Goal: Information Seeking & Learning: Learn about a topic

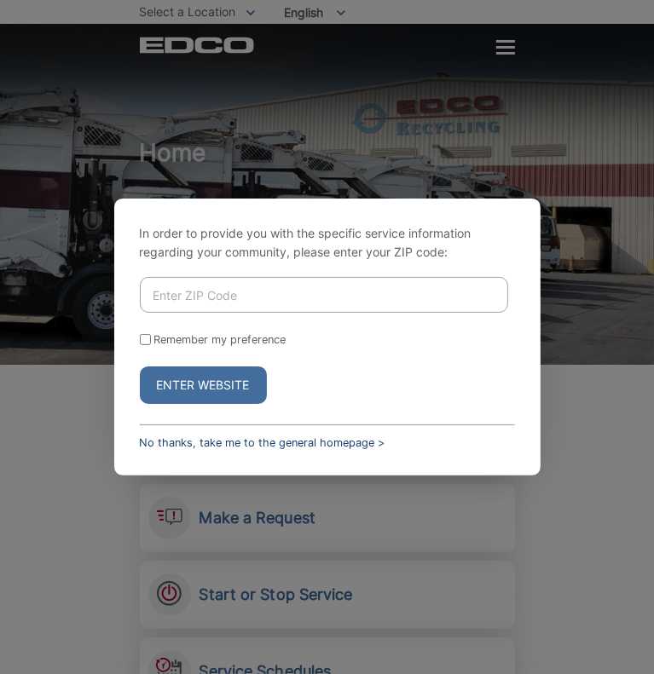
click at [335, 444] on link "No thanks, take me to the general homepage >" at bounding box center [263, 442] width 246 height 13
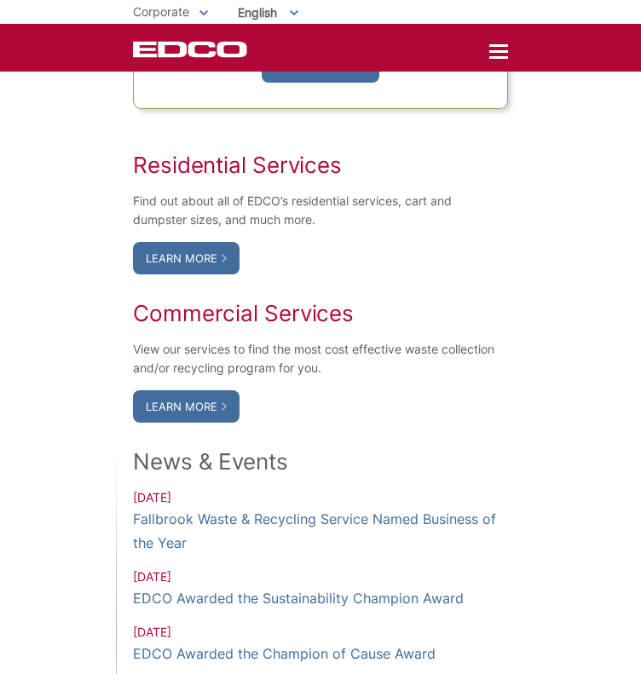
scroll to position [1015, 0]
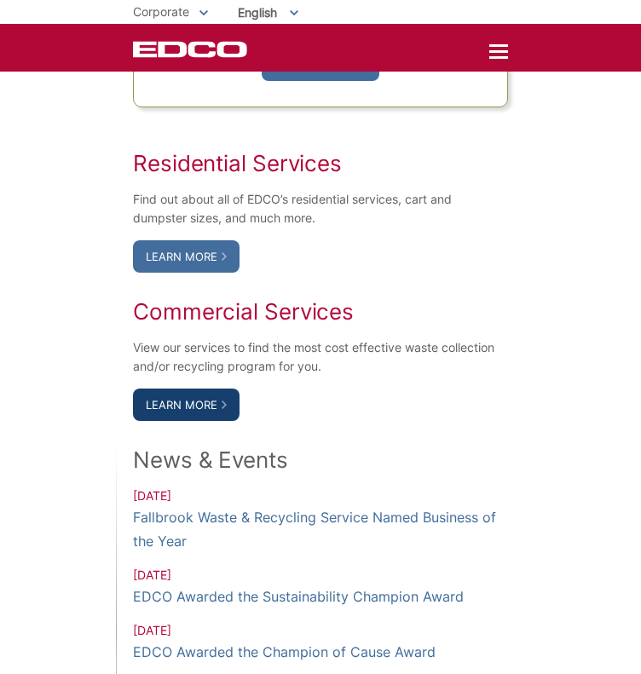
click at [215, 404] on link "Learn More" at bounding box center [186, 405] width 107 height 32
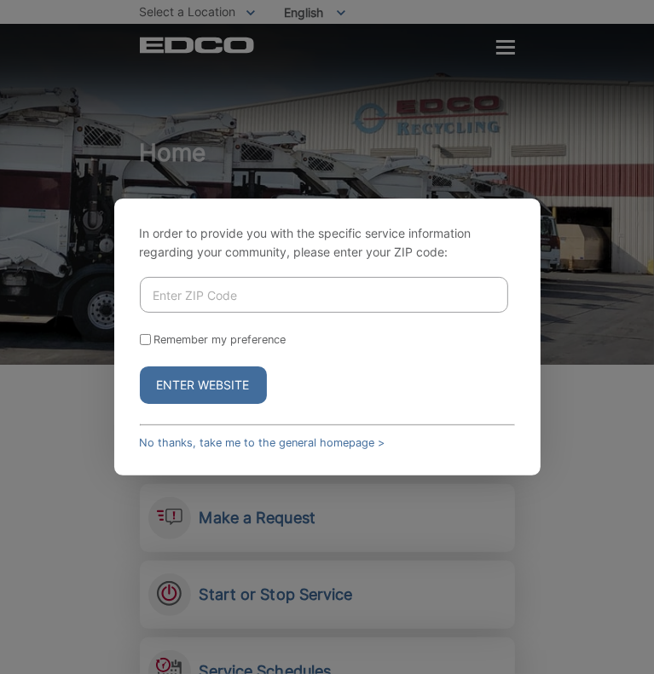
click at [600, 173] on div "In order to provide you with the specific service information regarding your co…" at bounding box center [327, 337] width 654 height 674
click at [276, 448] on link "No thanks, take me to the general homepage >" at bounding box center [263, 442] width 246 height 13
click at [256, 297] on input "Enter ZIP Code" at bounding box center [324, 295] width 368 height 36
type input "92029"
click at [140, 367] on button "Enter Website" at bounding box center [203, 386] width 127 height 38
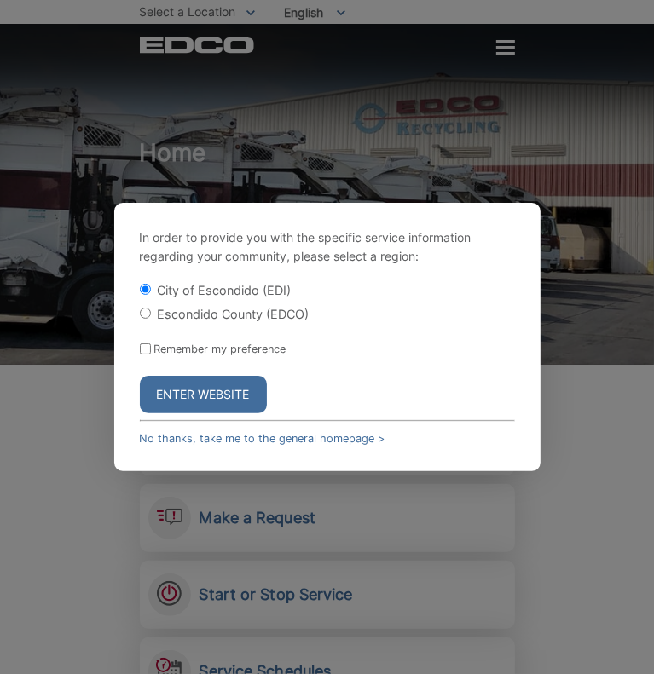
click at [215, 310] on label "Escondido County (EDCO)" at bounding box center [234, 314] width 152 height 14
click at [151, 310] on input "Escondido County (EDCO)" at bounding box center [145, 313] width 11 height 11
radio input "true"
click at [222, 385] on button "Enter Website" at bounding box center [203, 395] width 127 height 38
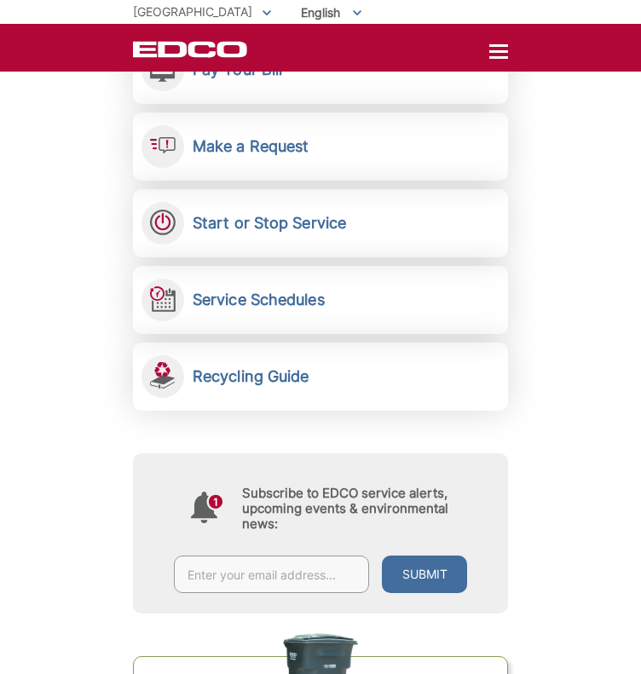
scroll to position [368, 0]
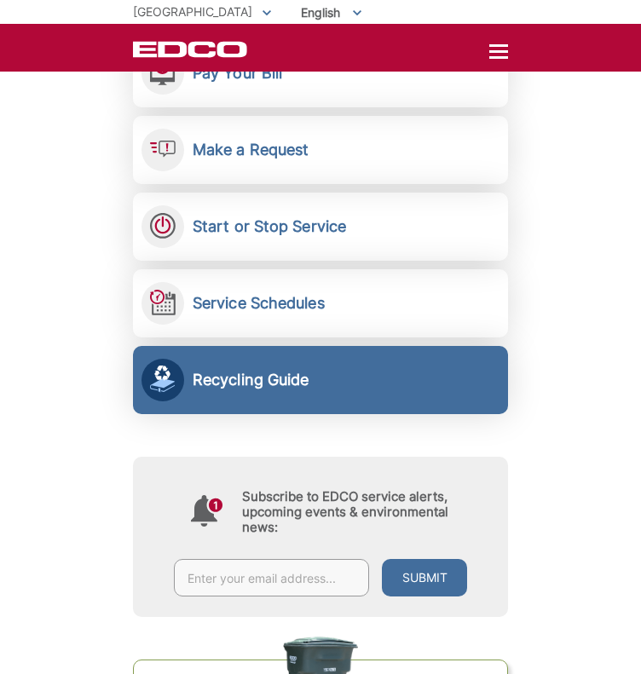
click at [309, 380] on div "Recycling Guide Learn what you need to know about recycling." at bounding box center [251, 380] width 117 height 19
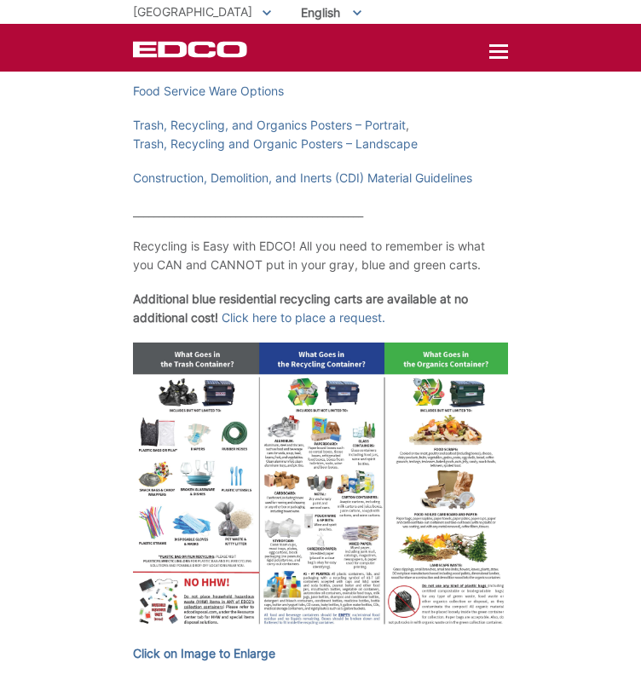
scroll to position [433, 0]
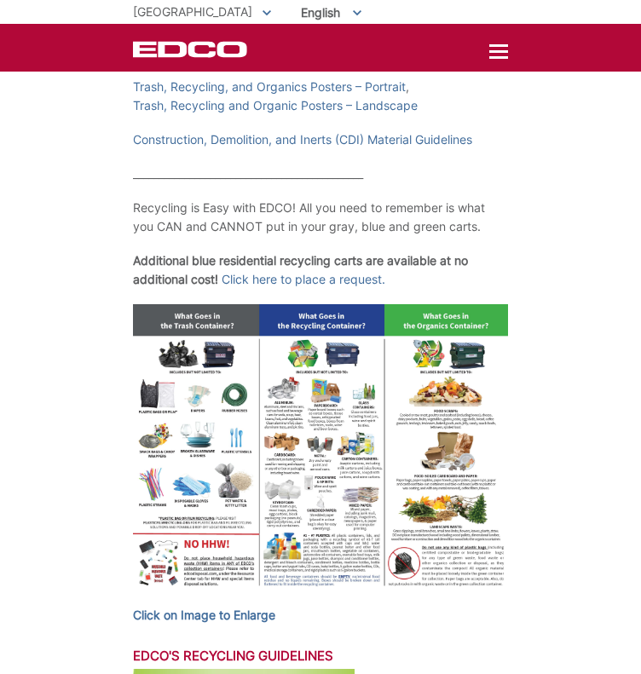
click at [364, 357] on img at bounding box center [320, 449] width 375 height 290
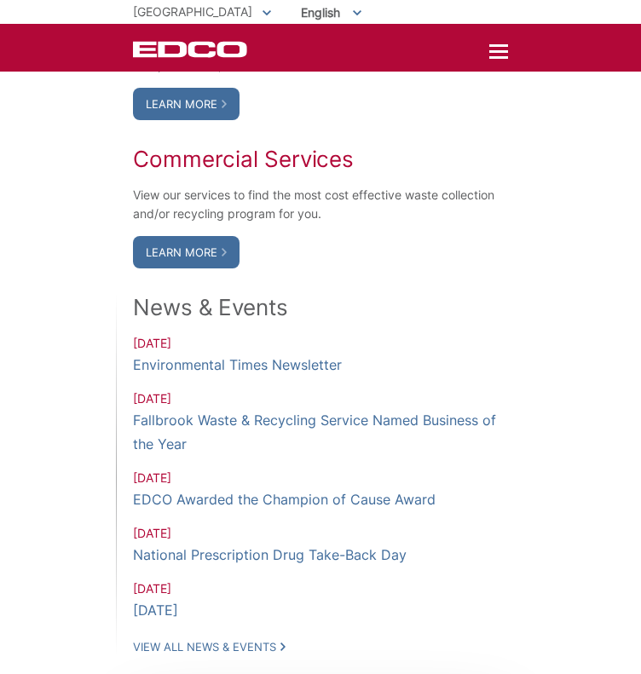
scroll to position [1357, 0]
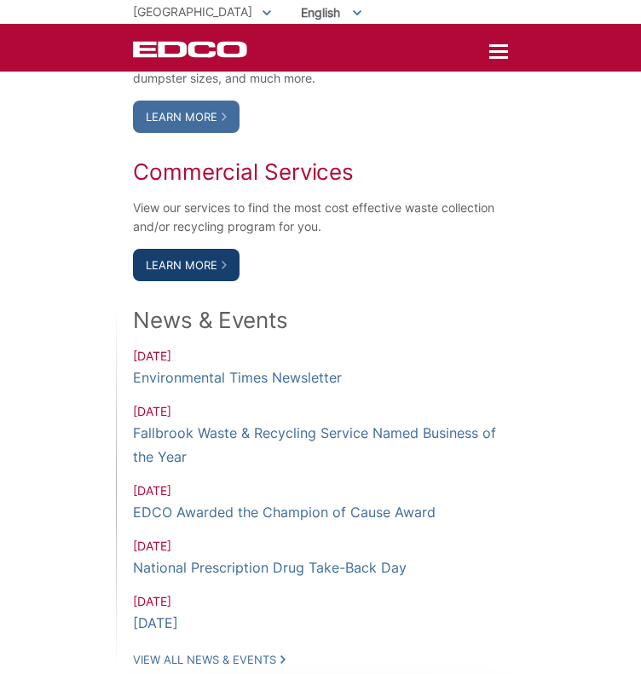
click at [206, 261] on link "Learn More" at bounding box center [186, 265] width 107 height 32
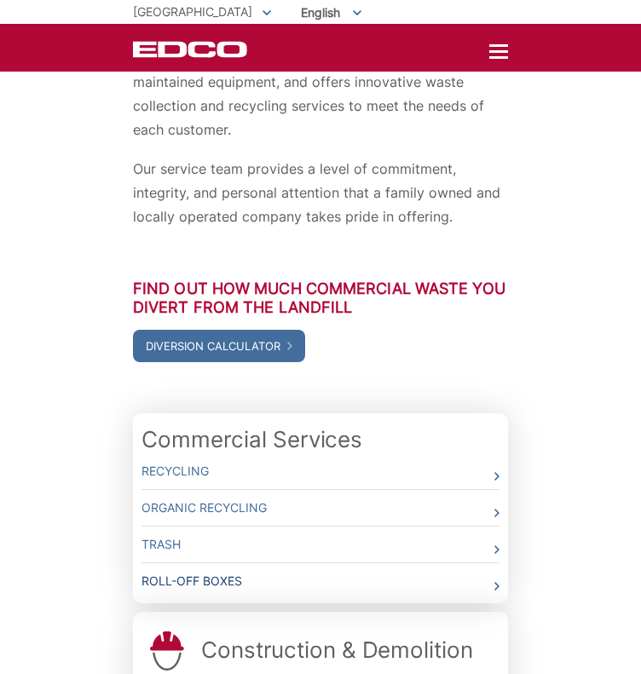
scroll to position [106, 0]
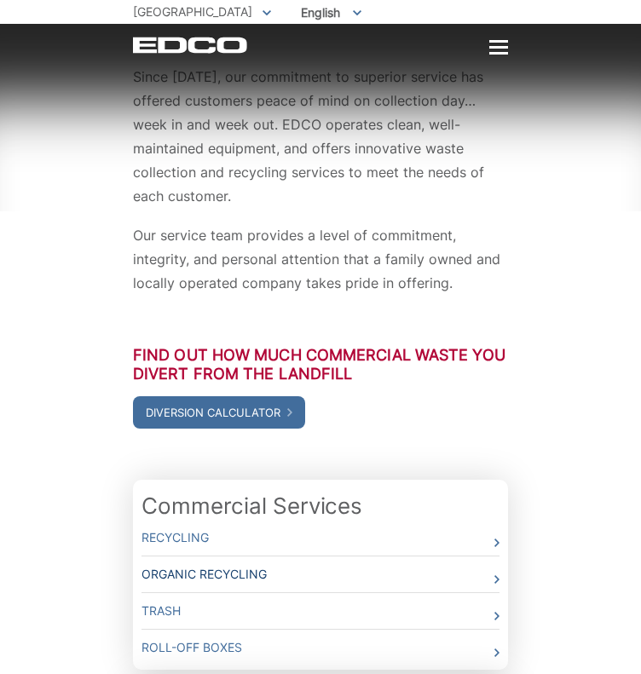
click at [387, 557] on link "Organic Recycling" at bounding box center [321, 575] width 358 height 36
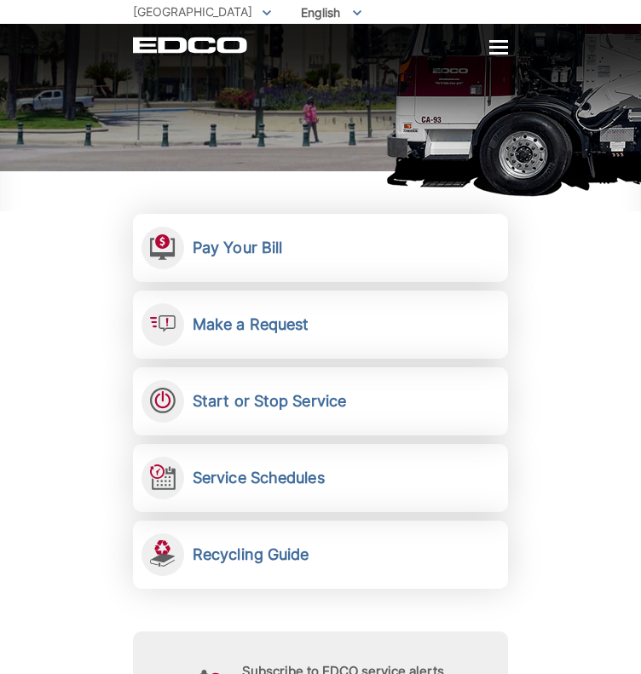
scroll to position [198, 0]
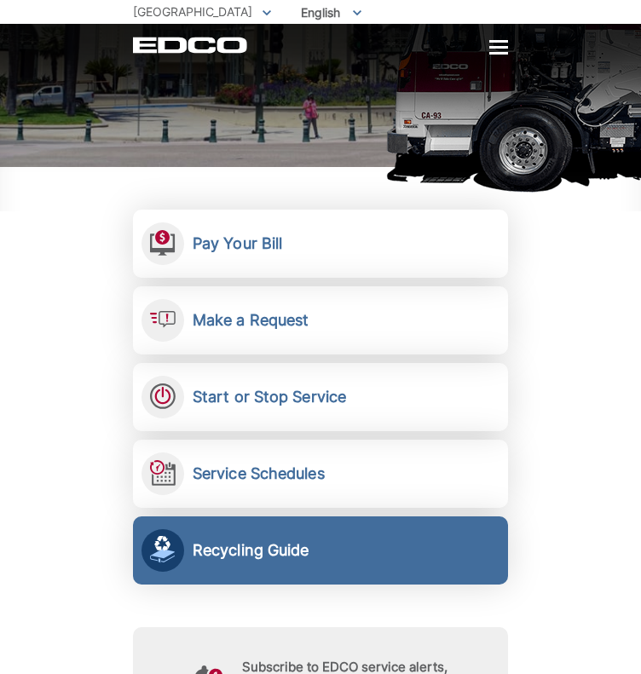
click at [264, 545] on h2 "Recycling Guide" at bounding box center [251, 550] width 117 height 19
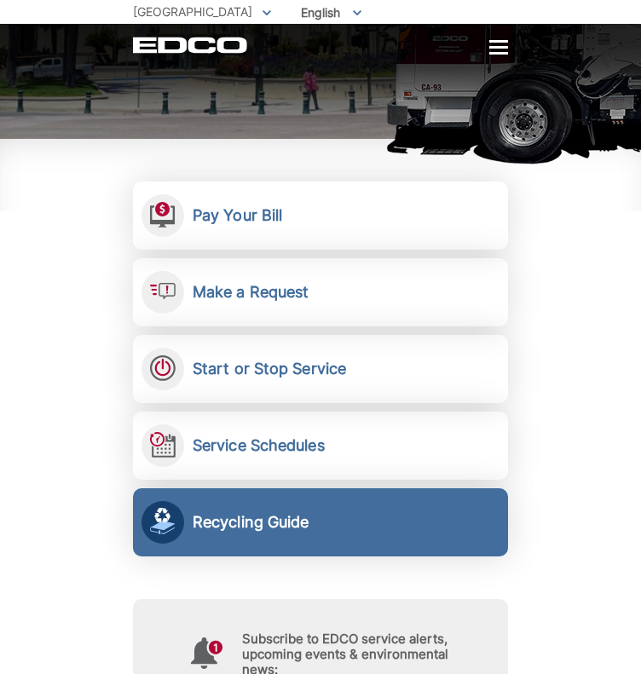
scroll to position [225, 0]
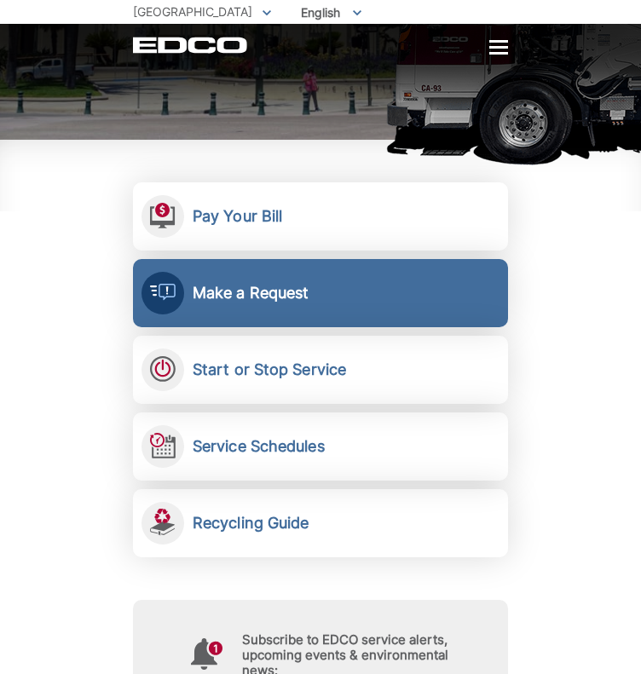
click at [0, 0] on p "Send a service request to EDCO." at bounding box center [0, 0] width 0 height 0
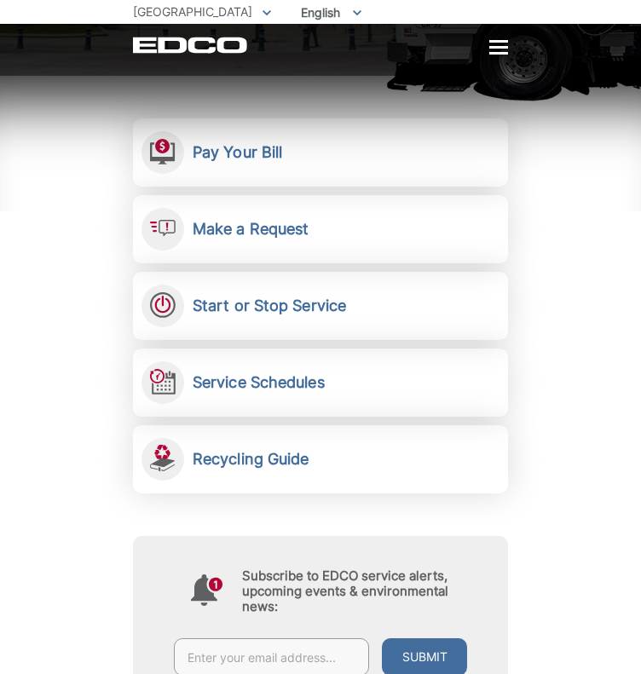
scroll to position [327, 0]
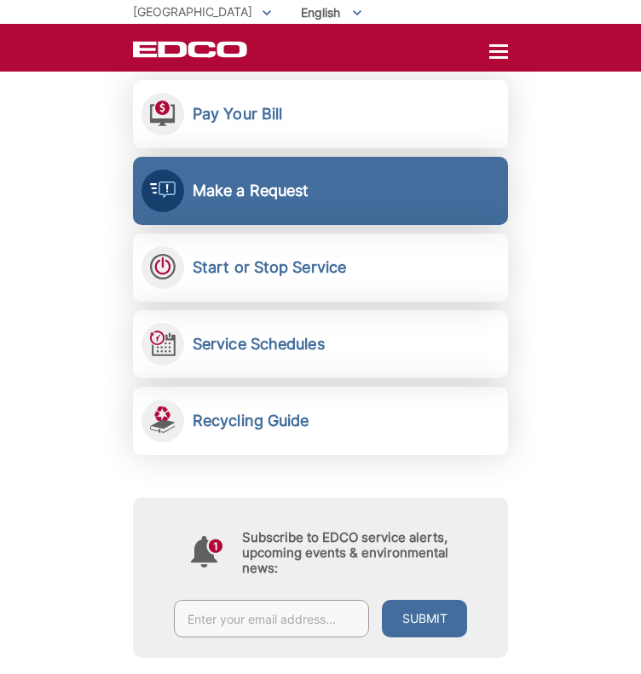
click at [390, 190] on link "Make a Request Send a service request to EDCO." at bounding box center [320, 191] width 375 height 68
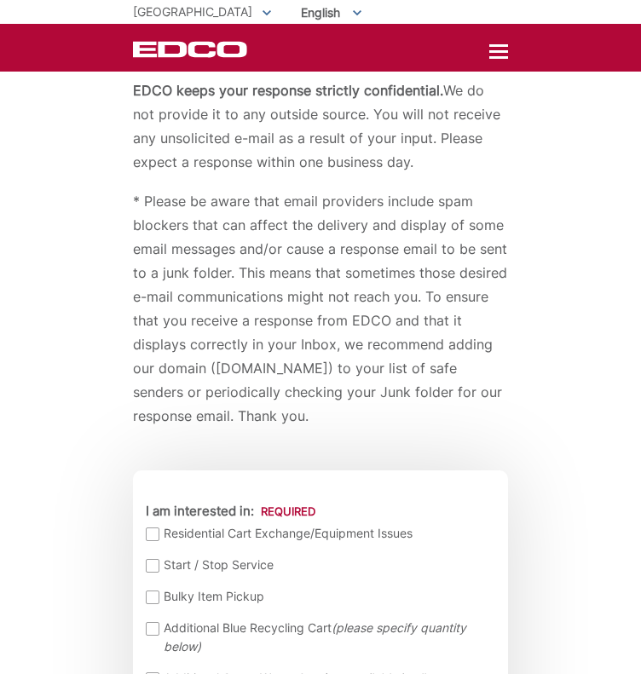
scroll to position [89, 0]
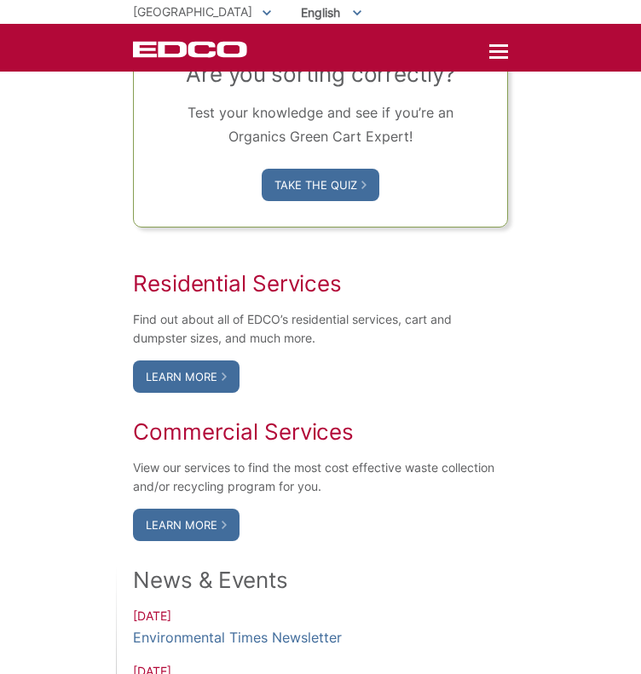
scroll to position [1101, 0]
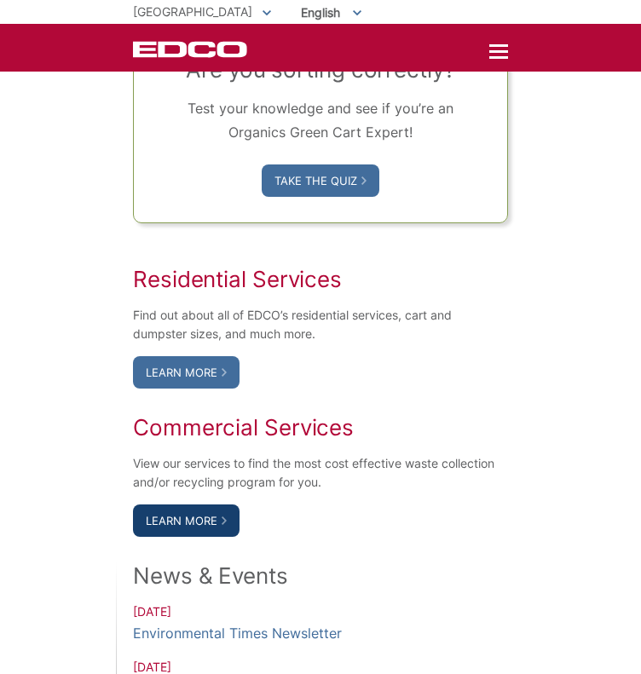
click at [211, 523] on link "Learn More" at bounding box center [186, 521] width 107 height 32
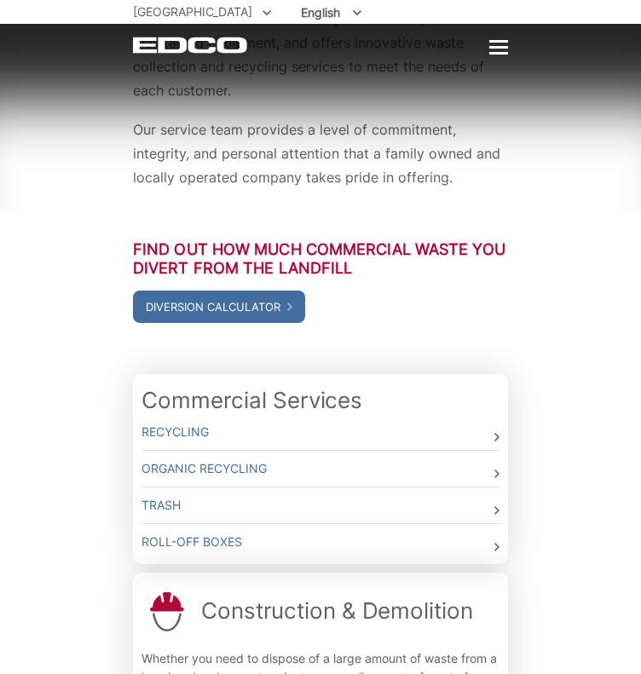
scroll to position [225, 0]
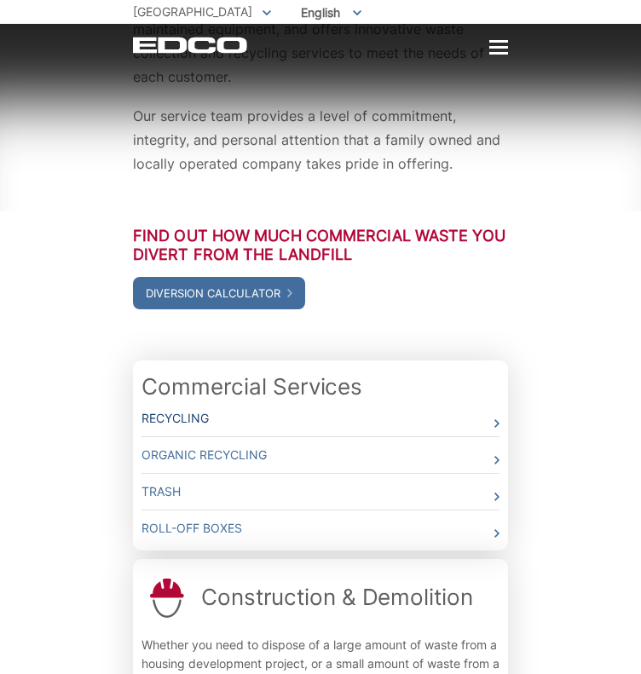
click at [407, 401] on link "Recycling" at bounding box center [321, 419] width 358 height 36
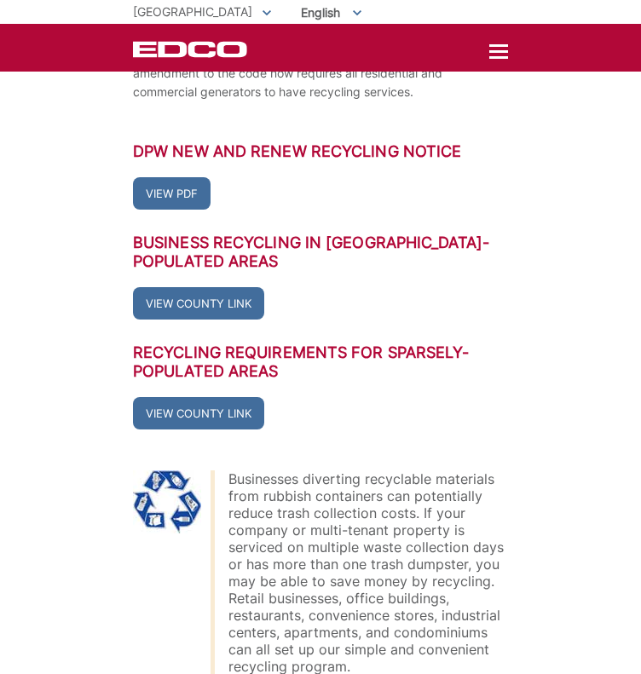
scroll to position [348, 0]
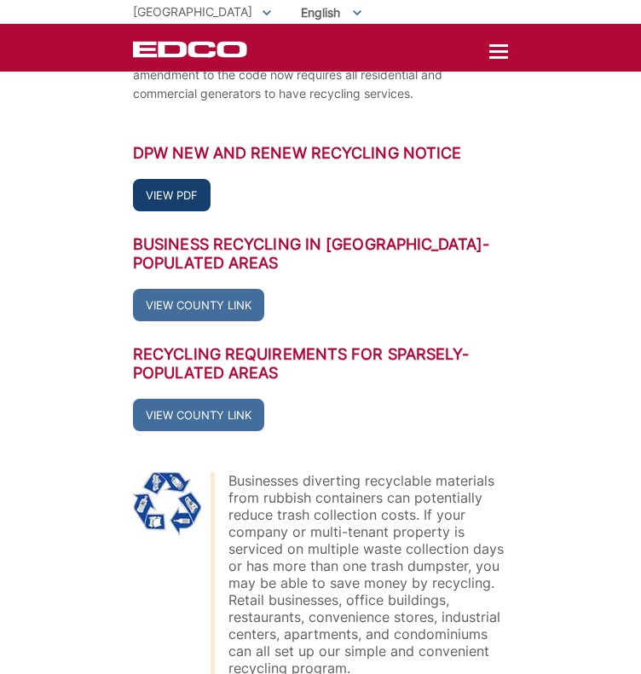
click at [182, 179] on link "View PDF" at bounding box center [172, 195] width 78 height 32
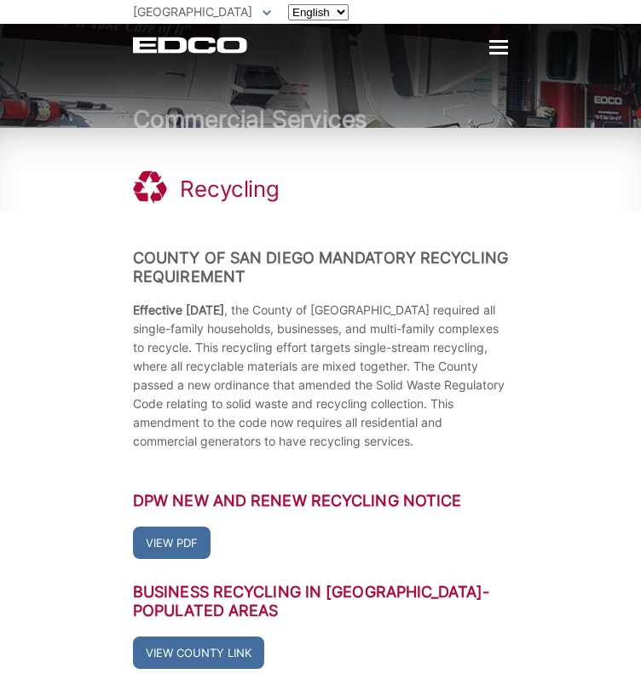
scroll to position [346, 0]
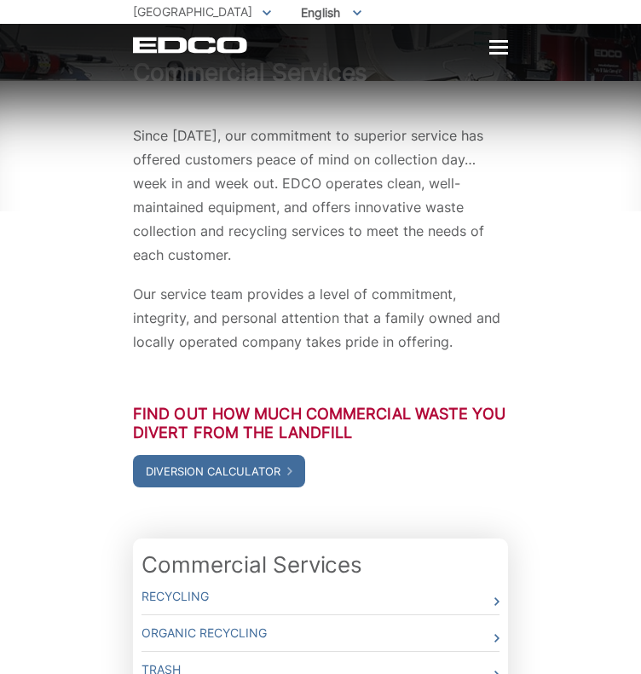
scroll to position [126, 0]
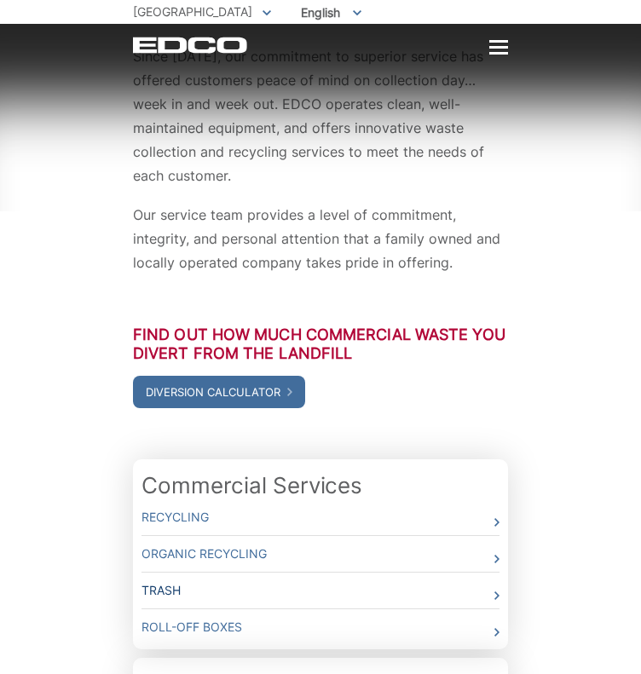
click at [357, 573] on link "Trash" at bounding box center [321, 591] width 358 height 36
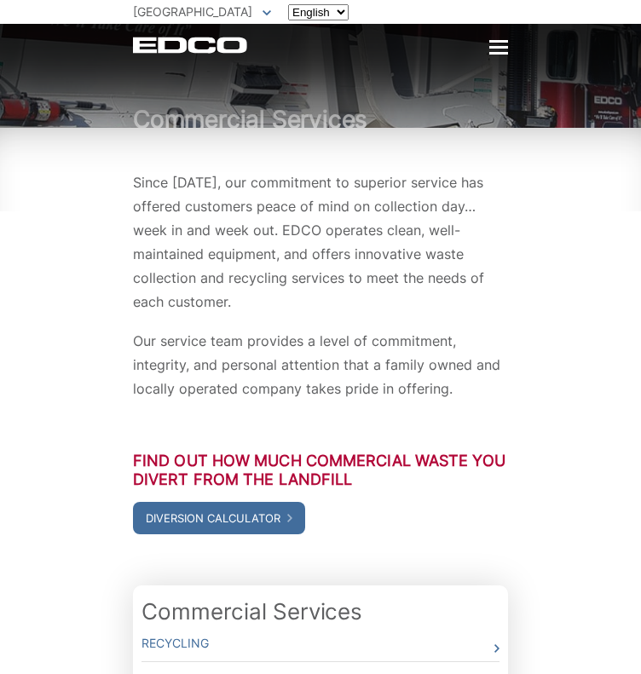
scroll to position [126, 0]
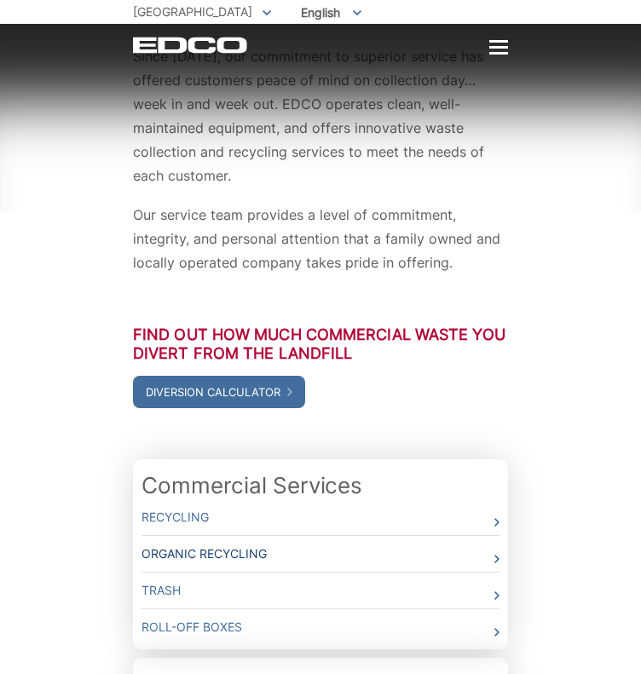
click at [236, 536] on link "Organic Recycling" at bounding box center [321, 554] width 358 height 36
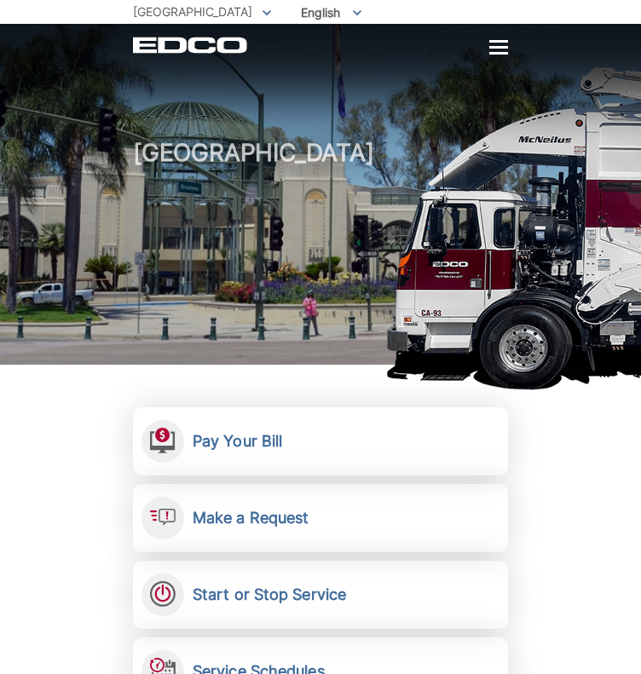
click at [263, 13] on icon at bounding box center [267, 12] width 9 height 5
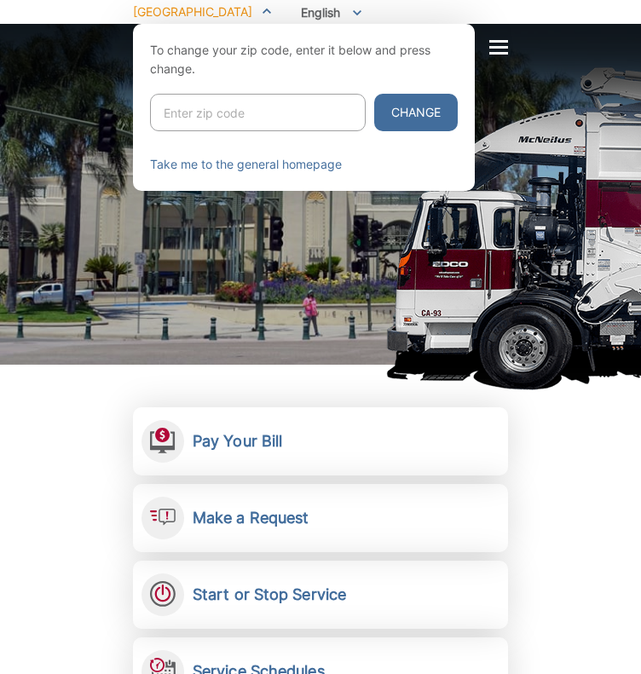
click at [263, 13] on icon at bounding box center [267, 11] width 9 height 6
